Goal: Find specific page/section: Find specific page/section

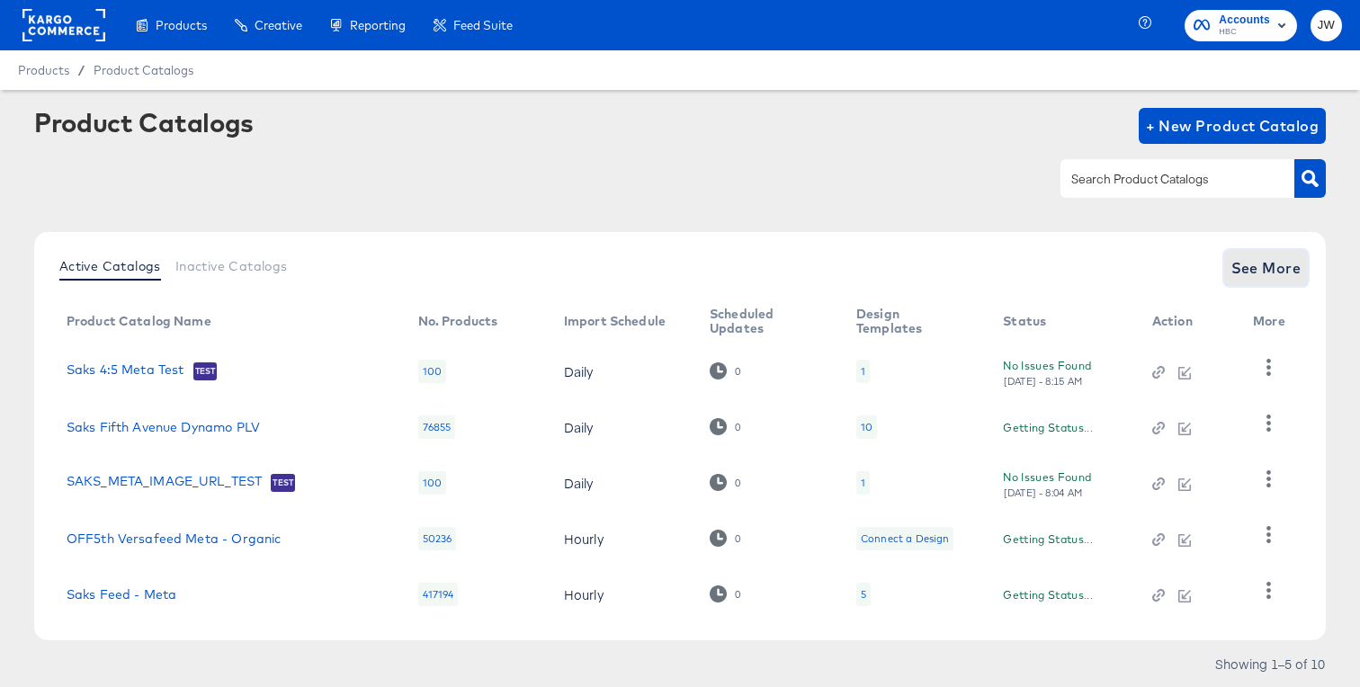
click at [1268, 269] on span "See More" at bounding box center [1266, 267] width 70 height 25
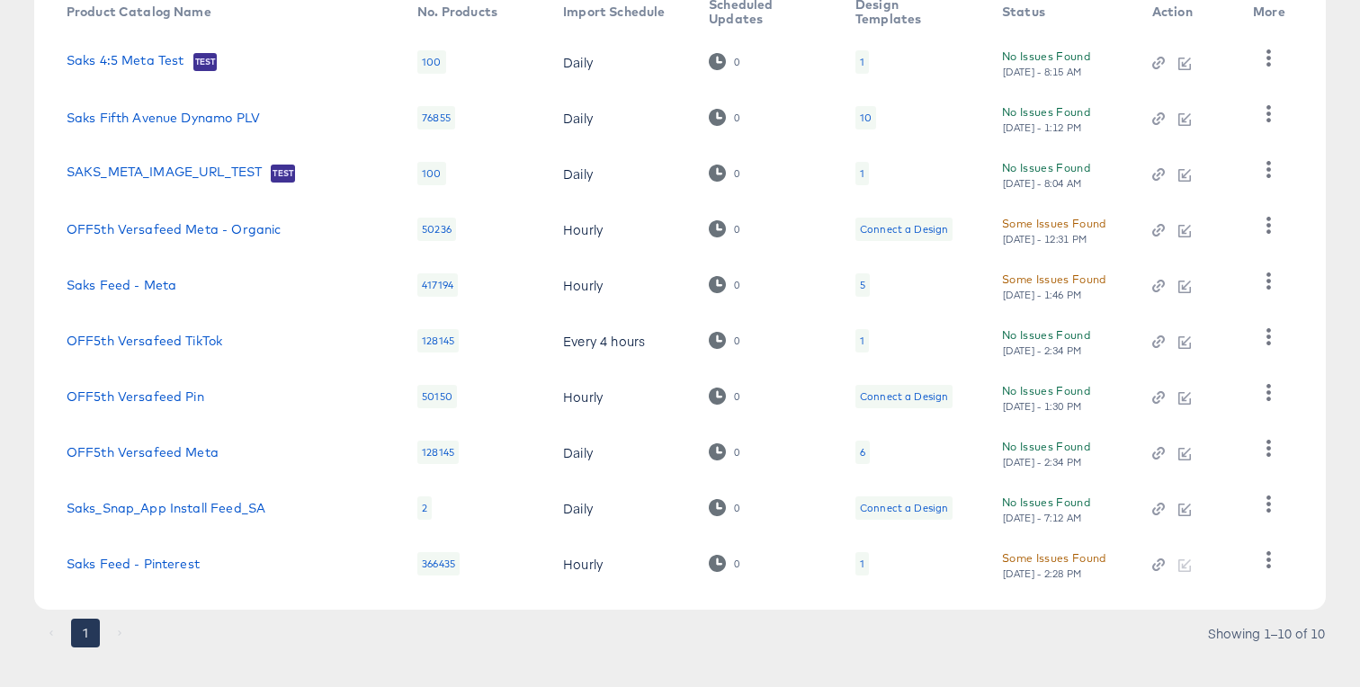
scroll to position [333, 0]
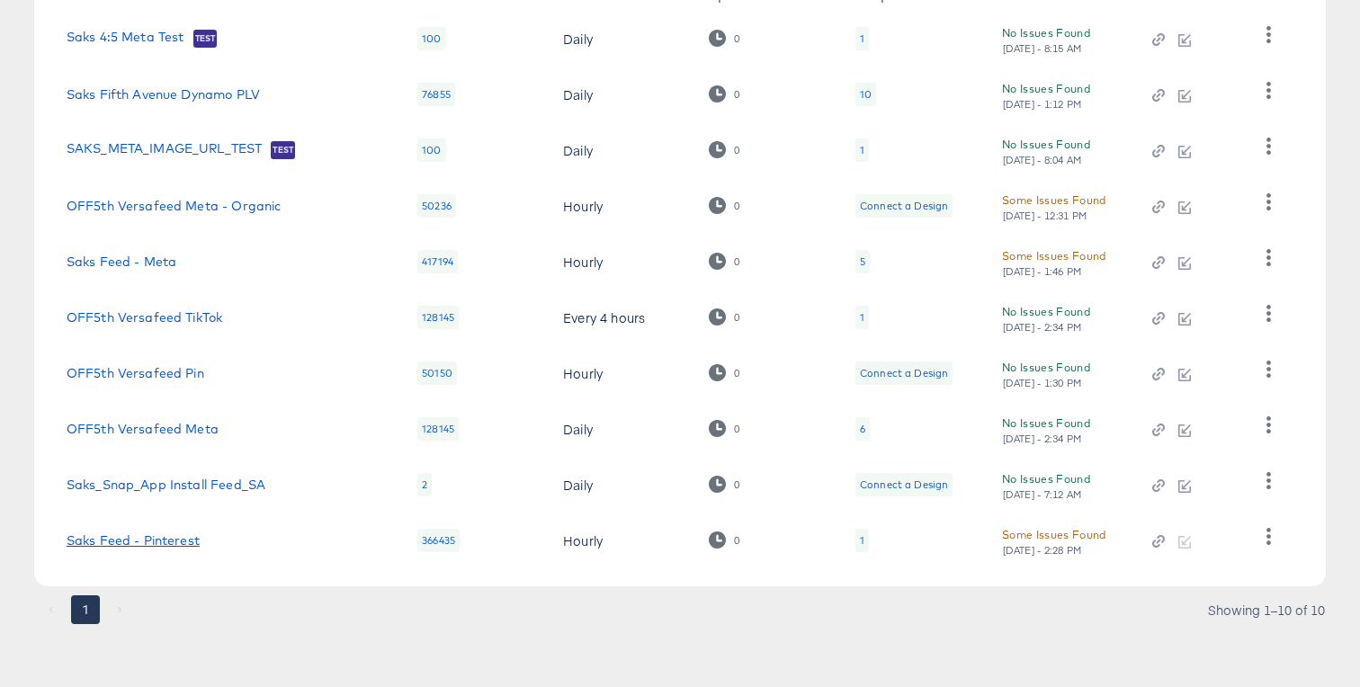
click at [147, 539] on link "Saks Feed - Pinterest" at bounding box center [133, 540] width 133 height 14
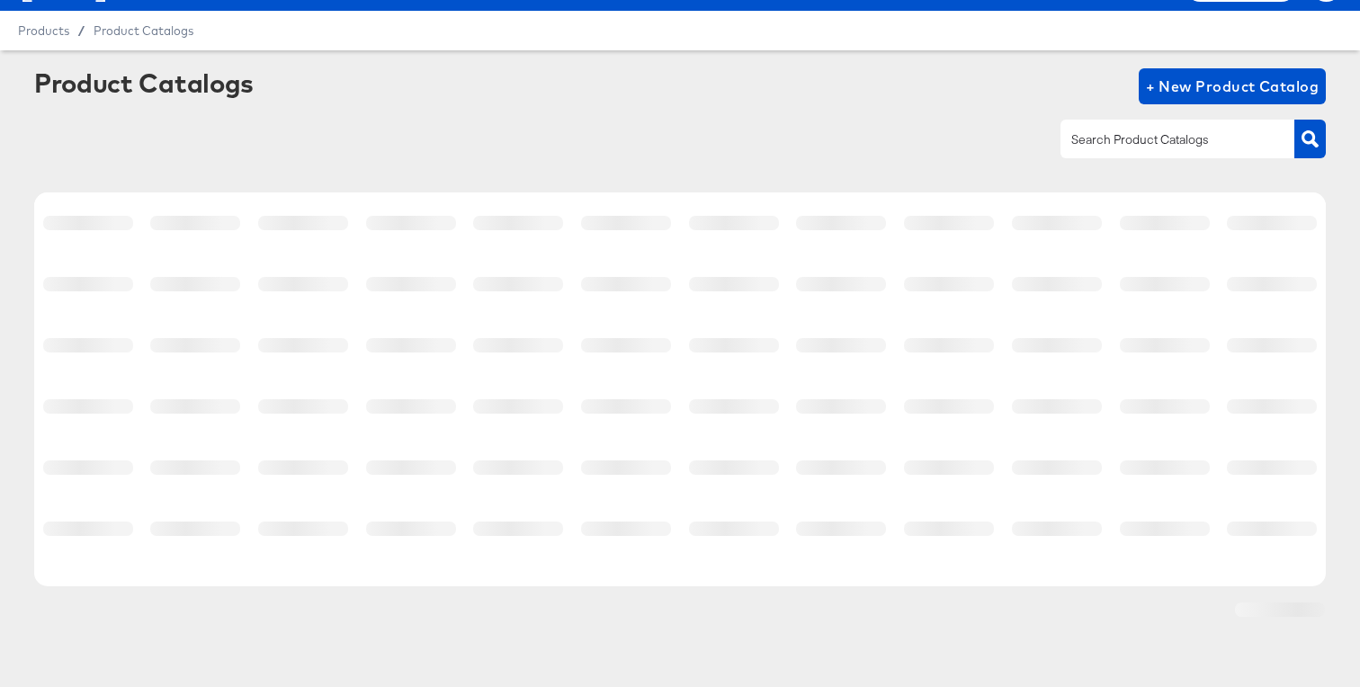
scroll to position [40, 0]
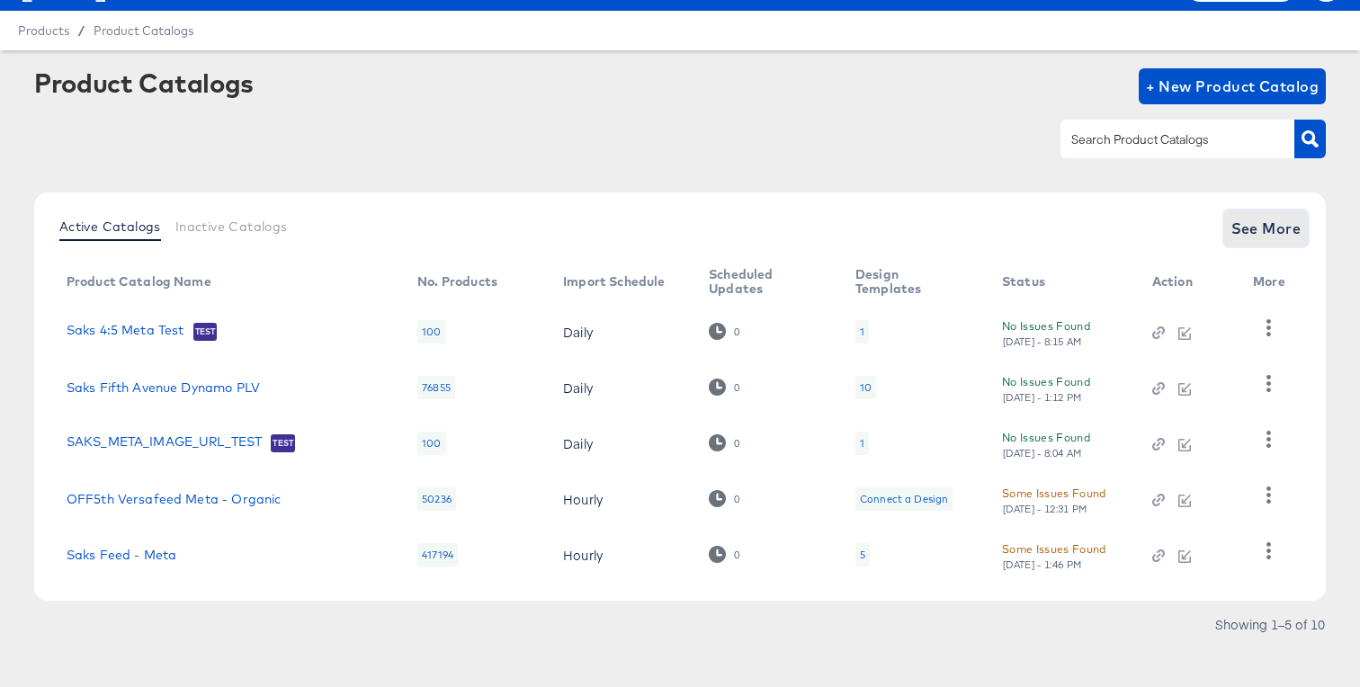
click at [1244, 228] on span "See More" at bounding box center [1266, 228] width 70 height 25
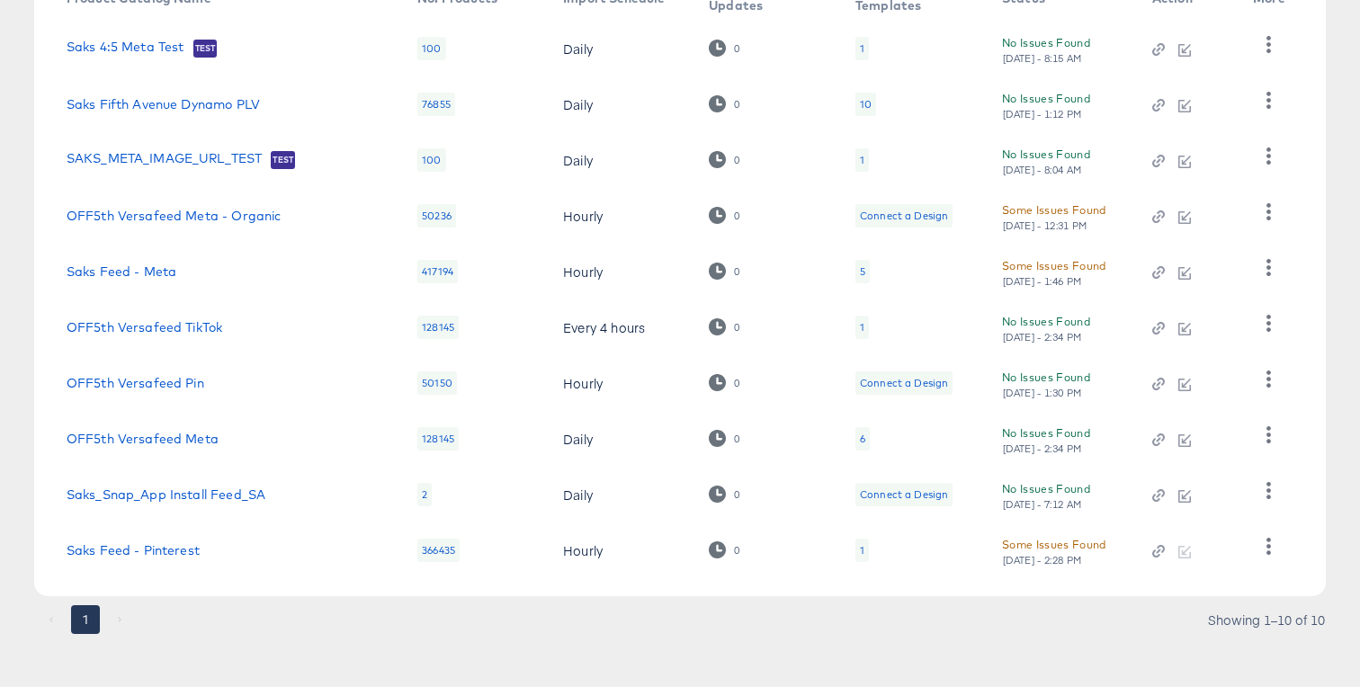
scroll to position [330, 0]
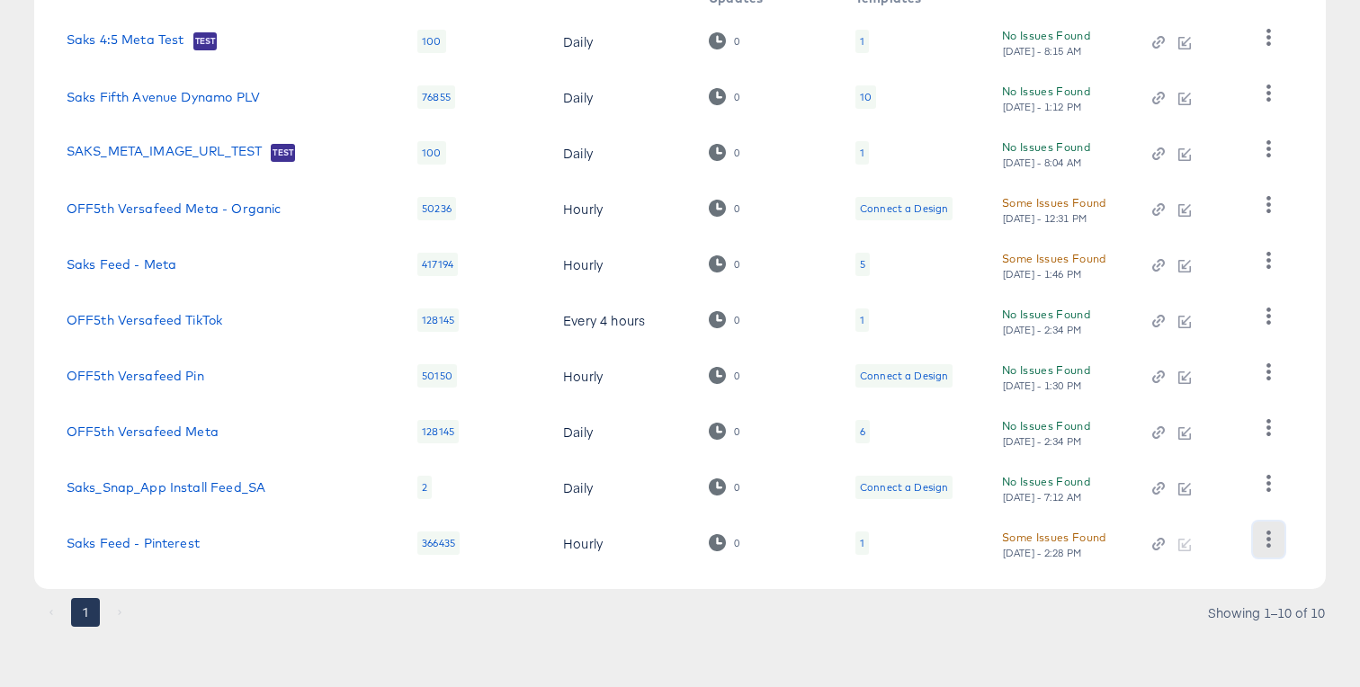
click at [1258, 535] on button "button" at bounding box center [1268, 540] width 31 height 36
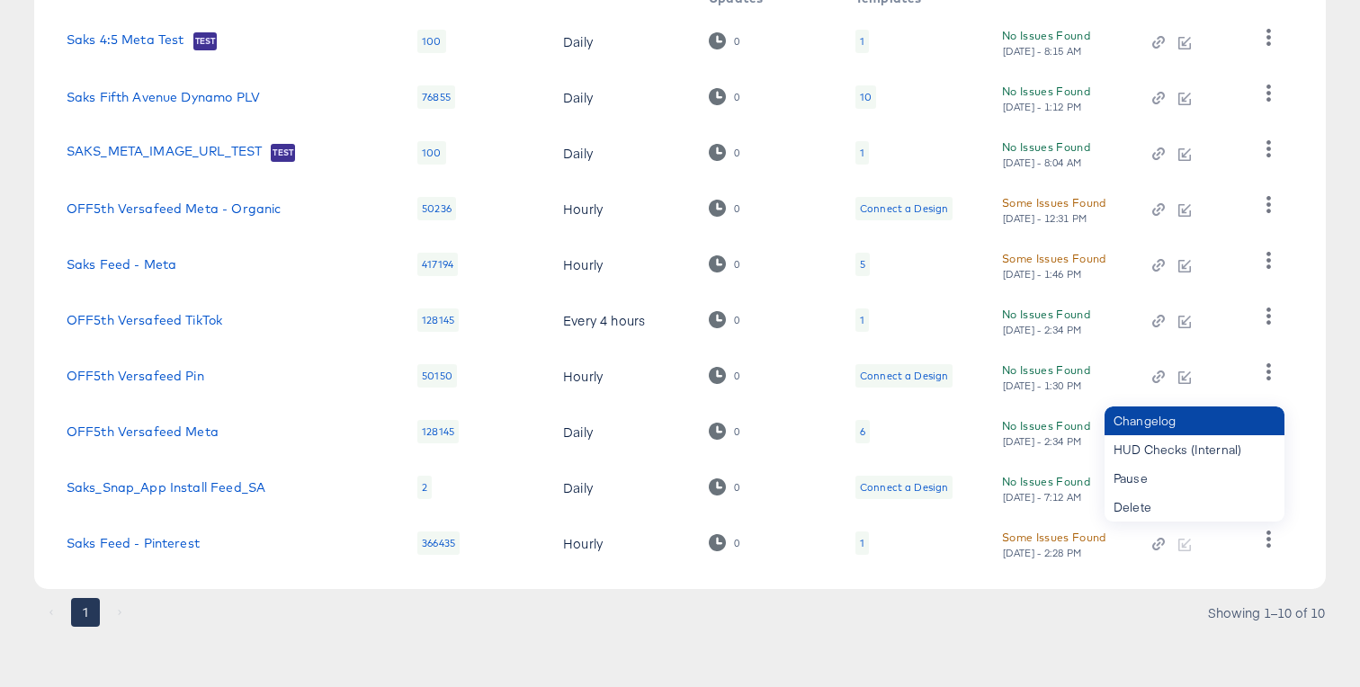
click at [1161, 425] on div "Changelog" at bounding box center [1195, 421] width 180 height 29
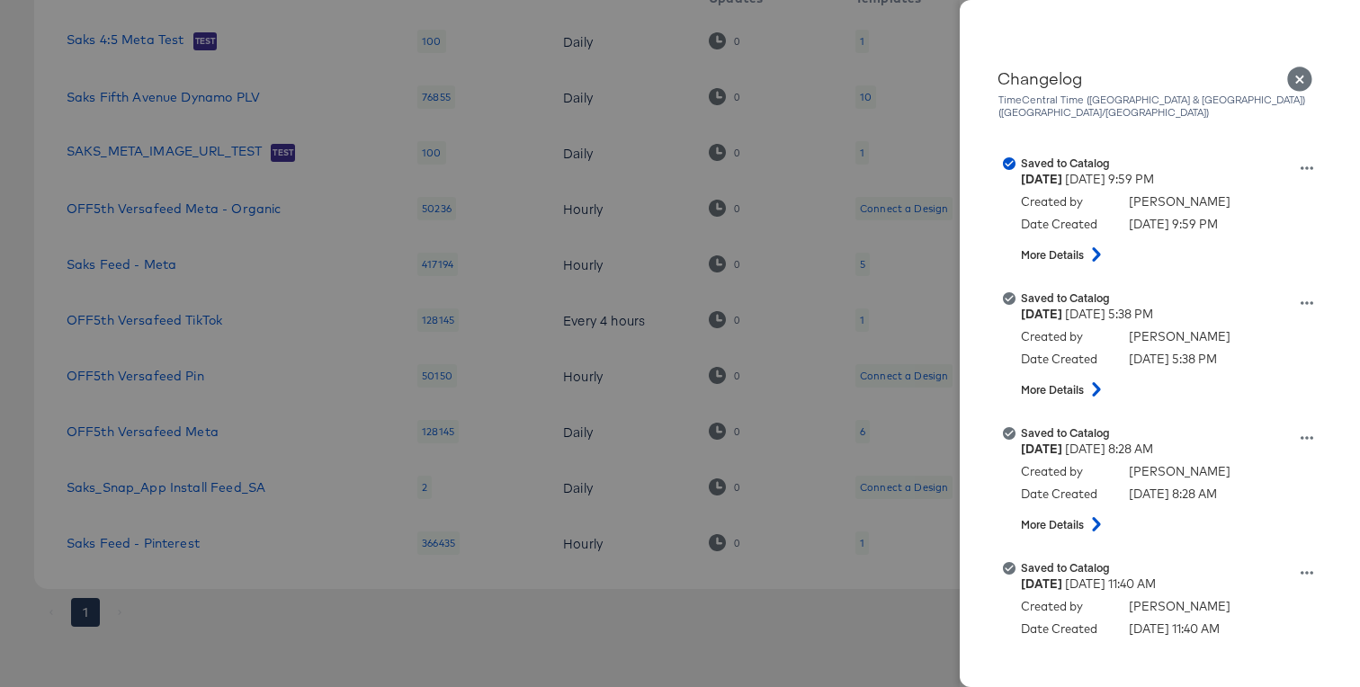
click at [462, 559] on div at bounding box center [680, 343] width 1360 height 687
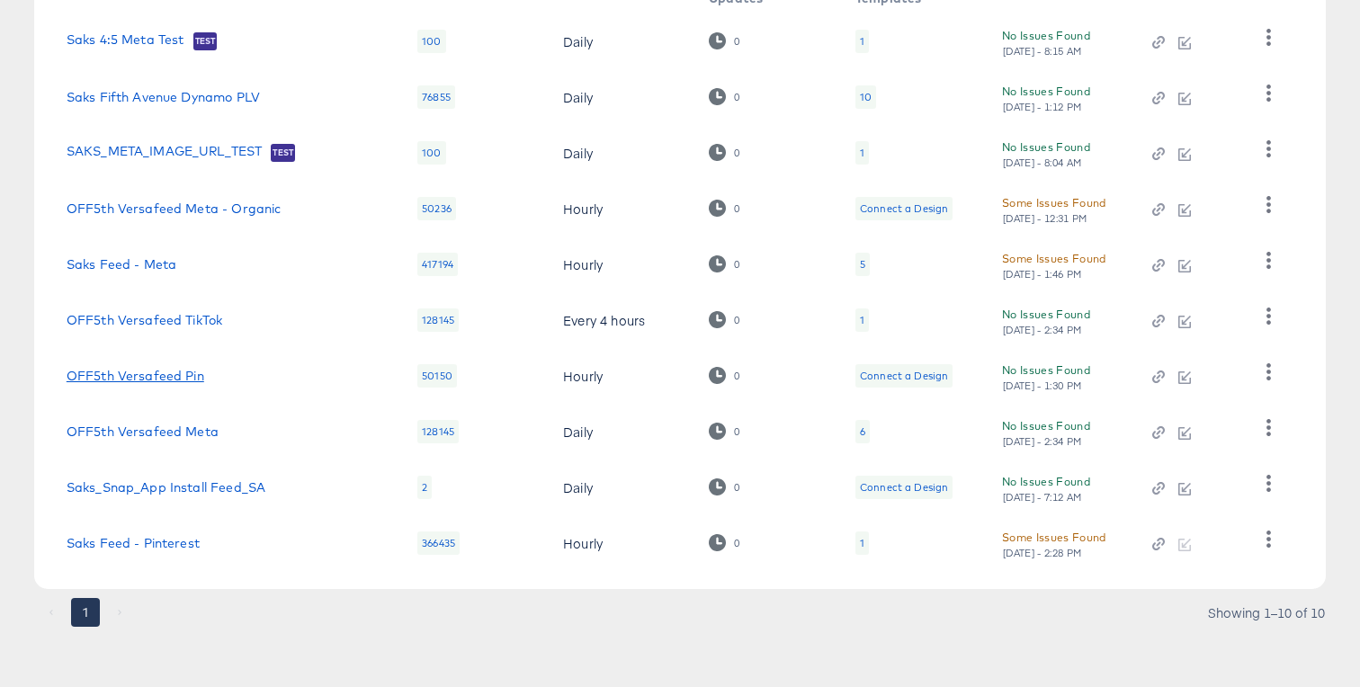
click at [175, 372] on link "OFF5th Versafeed Pin" at bounding box center [136, 376] width 138 height 14
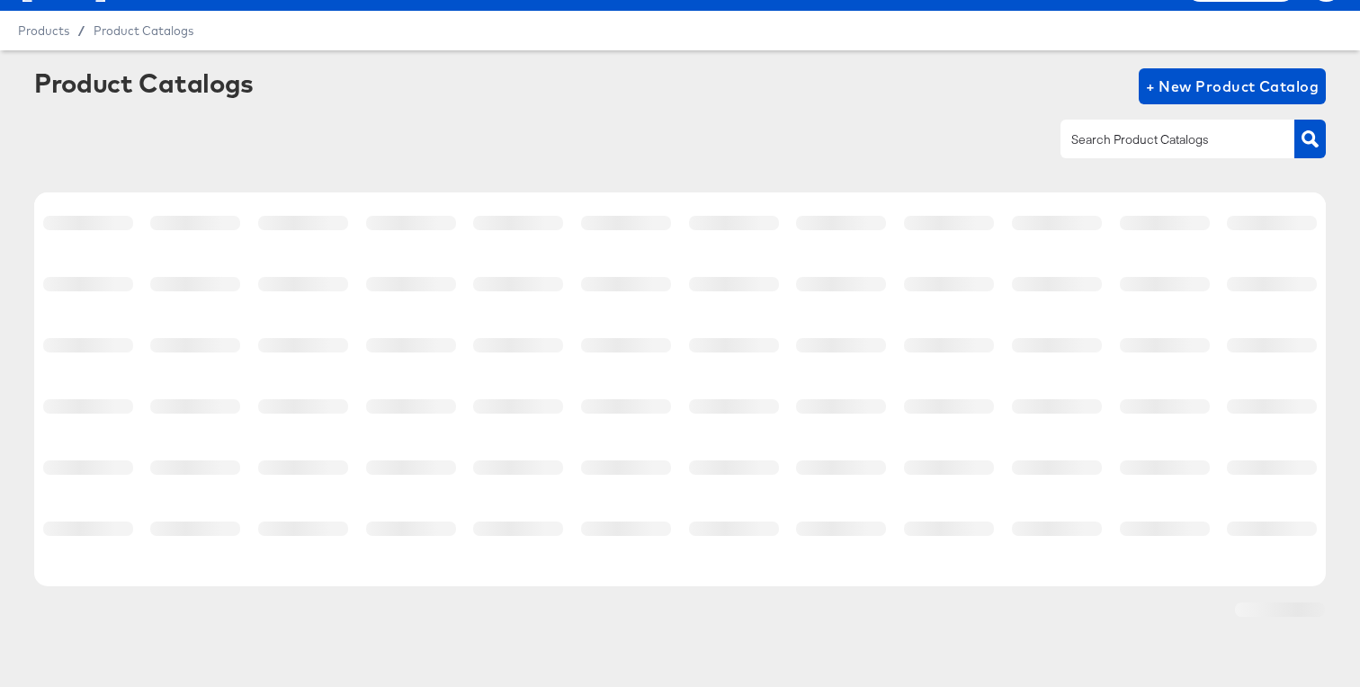
scroll to position [40, 0]
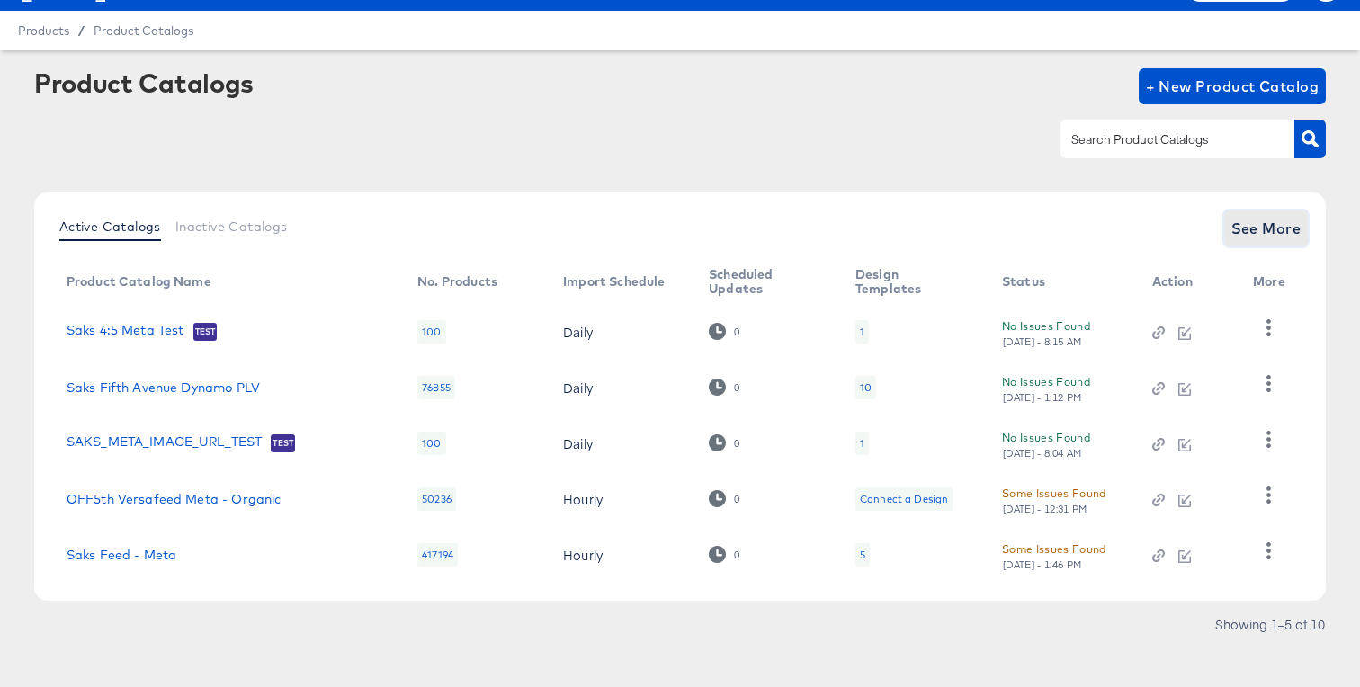
click at [1261, 211] on button "See More" at bounding box center [1266, 228] width 85 height 36
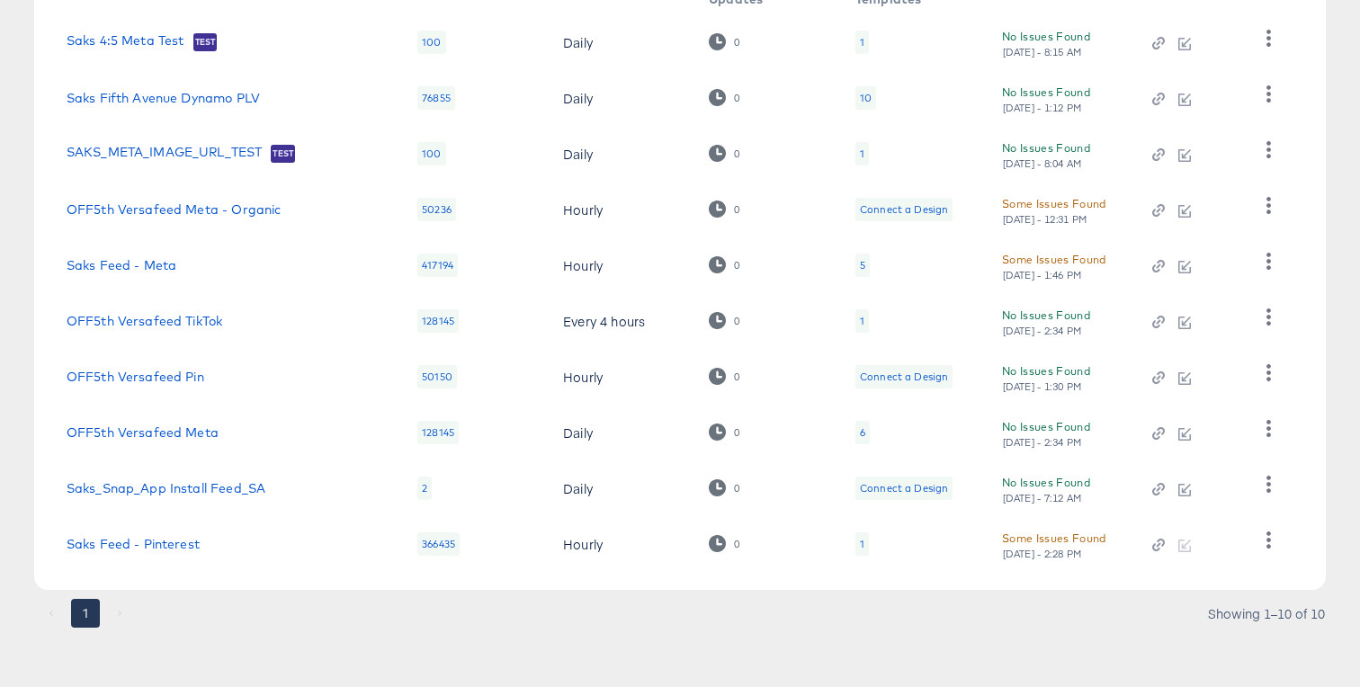
scroll to position [333, 0]
